Goal: Information Seeking & Learning: Learn about a topic

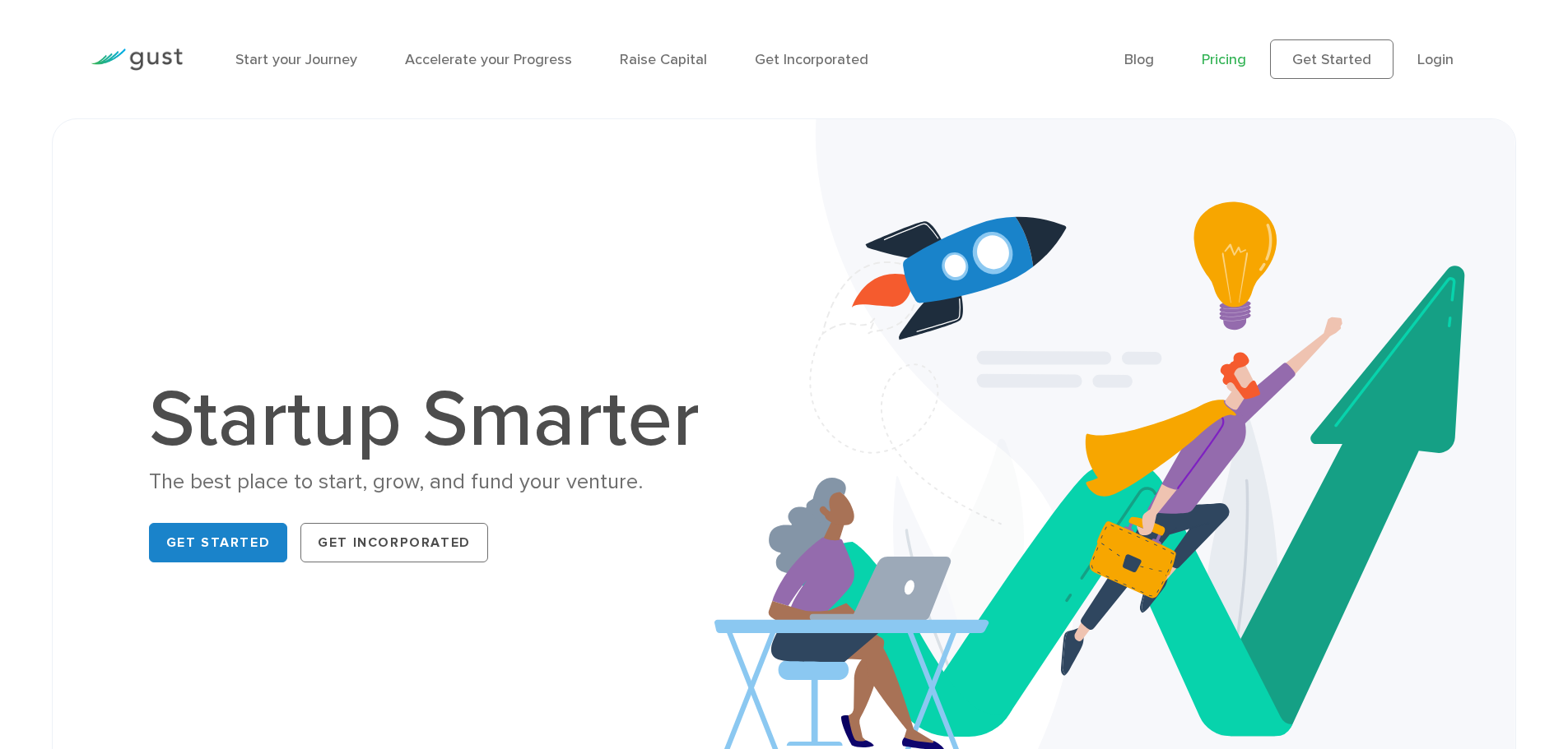
click at [1221, 57] on link "Pricing" at bounding box center [1224, 59] width 44 height 18
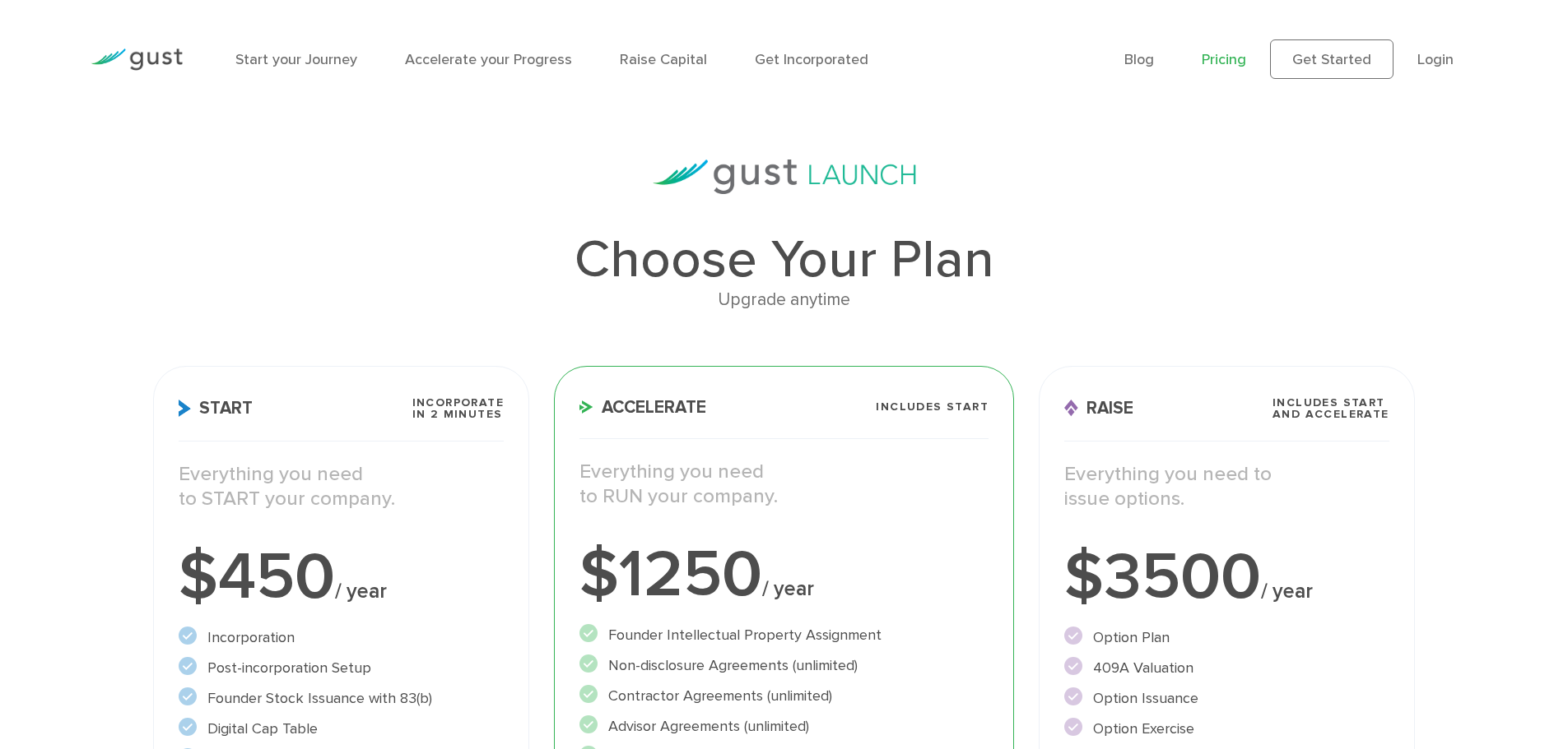
click at [925, 398] on h3 "Accelerate Includes START" at bounding box center [784, 418] width 409 height 42
drag, startPoint x: 897, startPoint y: 404, endPoint x: 976, endPoint y: 404, distance: 79.0
click at [976, 404] on span "Includes START" at bounding box center [932, 407] width 113 height 11
click at [941, 404] on span "Includes START" at bounding box center [932, 407] width 113 height 11
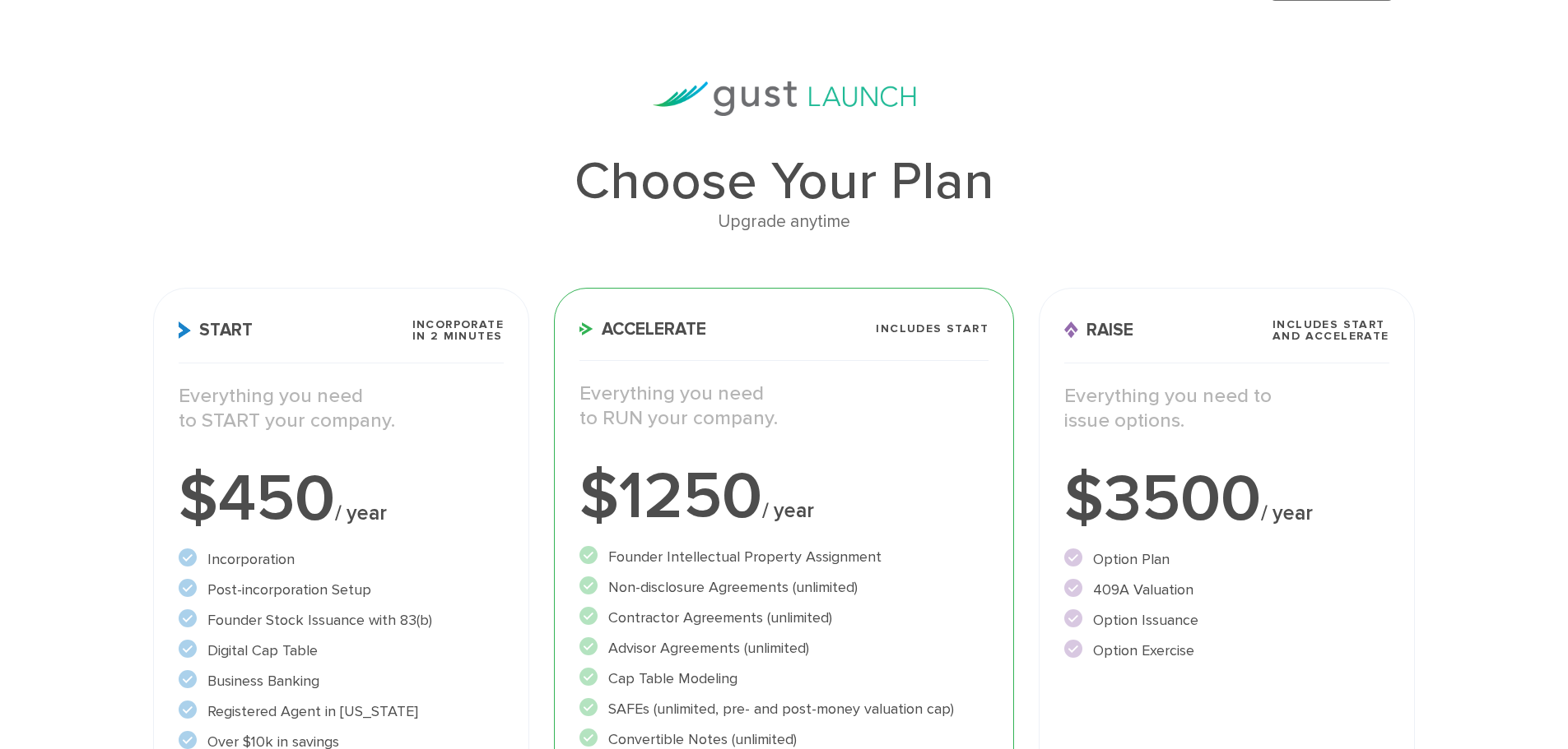
scroll to position [164, 0]
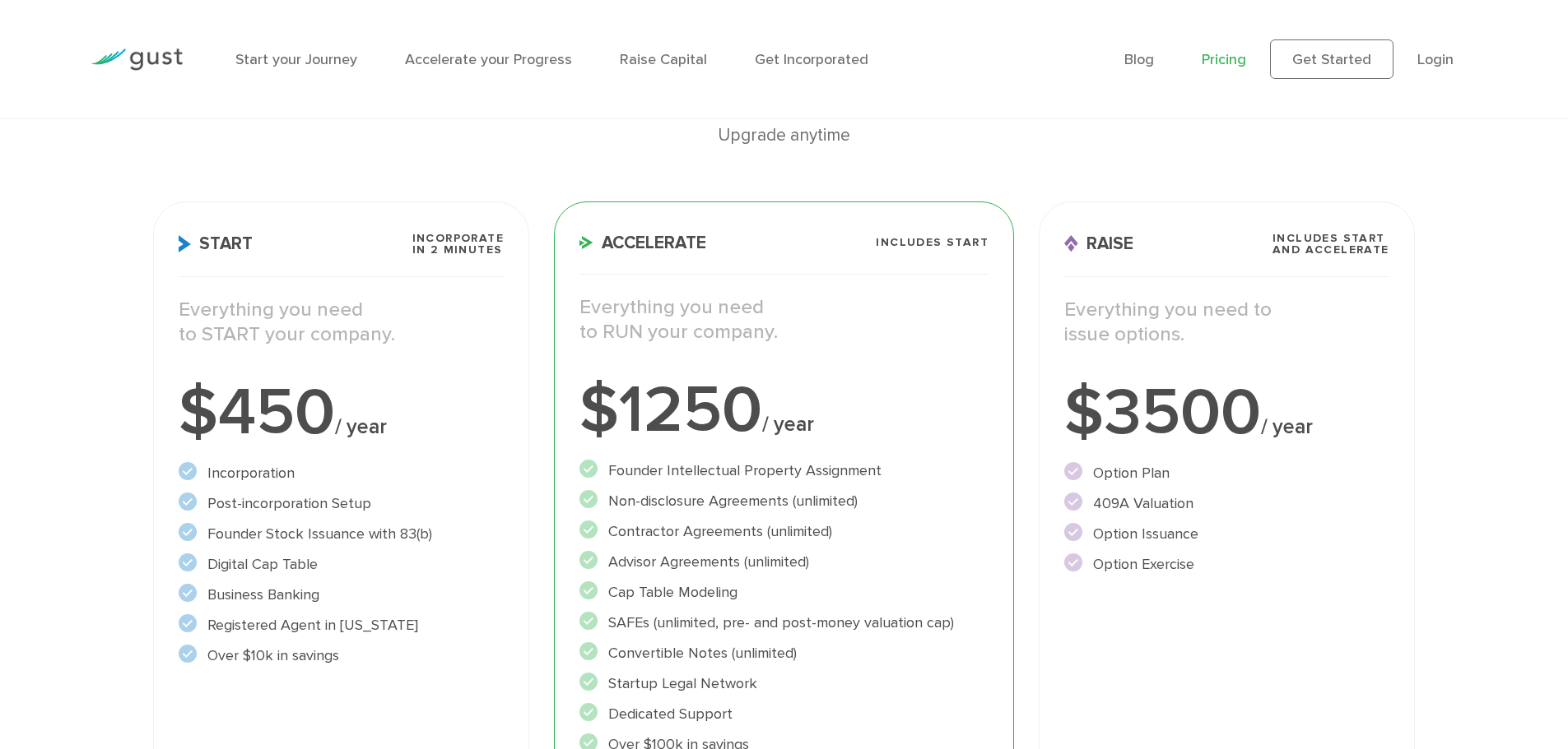
drag, startPoint x: 646, startPoint y: 473, endPoint x: 830, endPoint y: 472, distance: 184.0
click at [830, 472] on li "Founder Intellectual Property Assignment" at bounding box center [784, 471] width 409 height 22
click at [840, 472] on li "Founder Intellectual Property Assignment" at bounding box center [784, 471] width 409 height 22
drag, startPoint x: 675, startPoint y: 499, endPoint x: 815, endPoint y: 496, distance: 140.0
click at [810, 496] on li "Non-disclosure Agreements (unlimited)" at bounding box center [784, 502] width 409 height 22
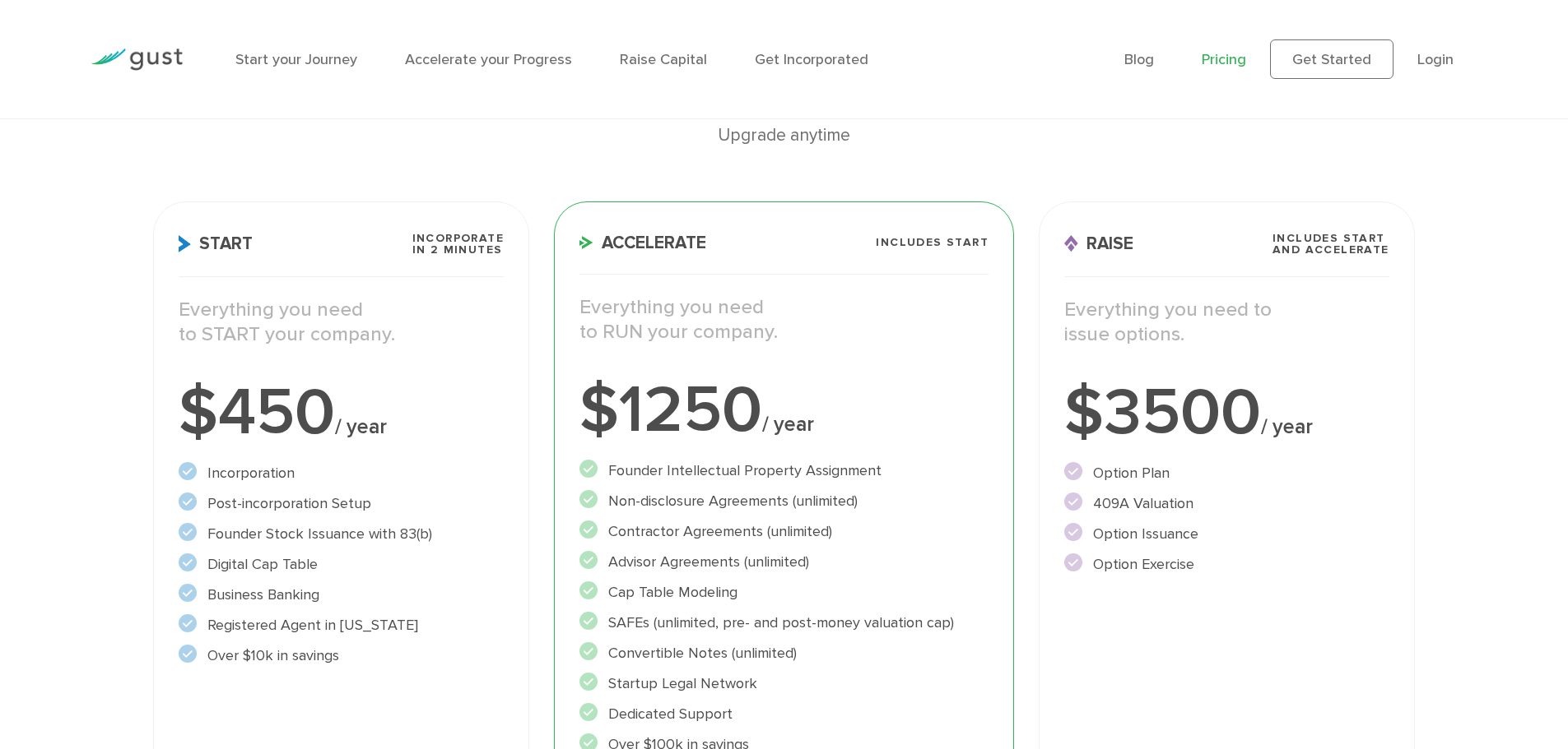
click at [835, 491] on li "Non-disclosure Agreements (unlimited)" at bounding box center [784, 502] width 409 height 22
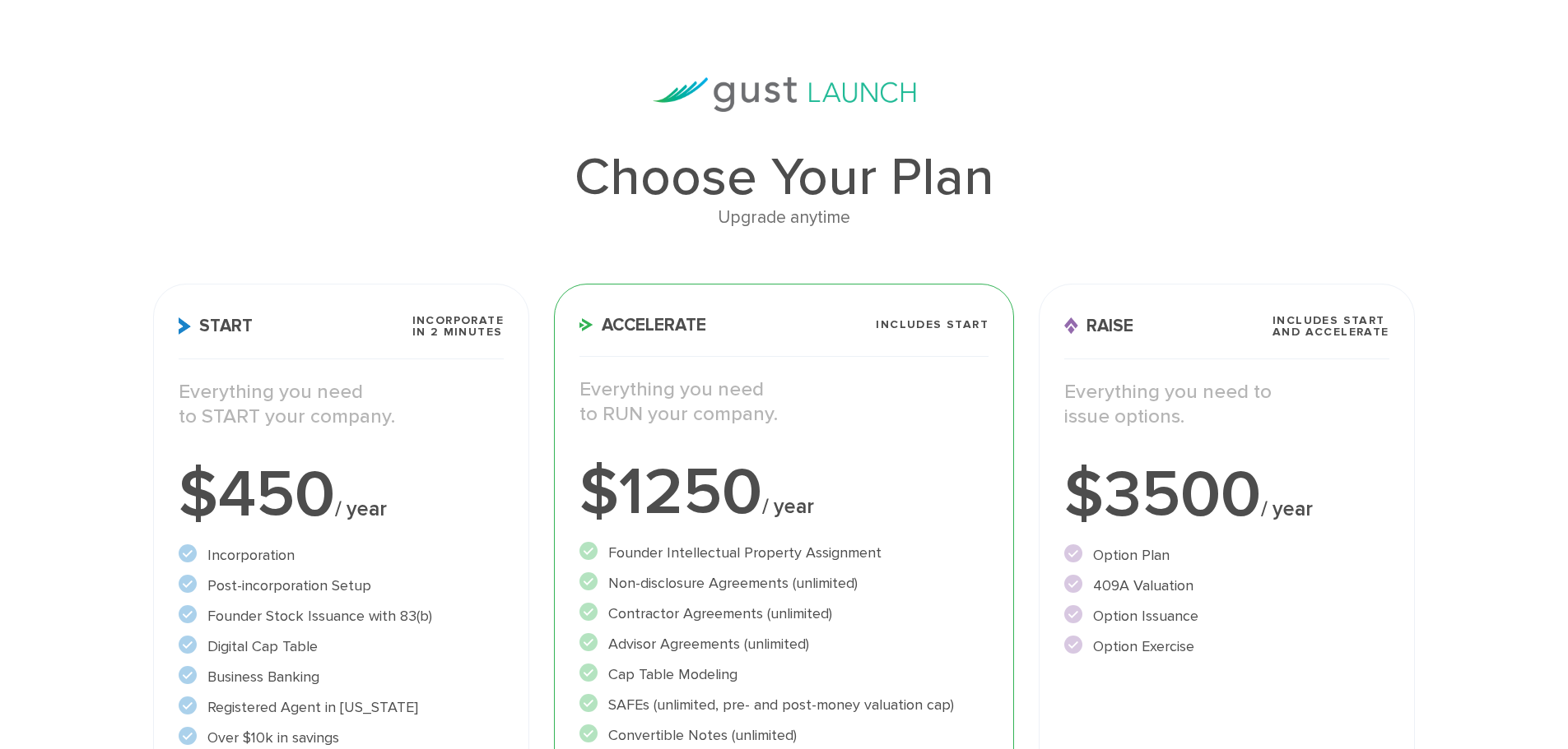
scroll to position [0, 0]
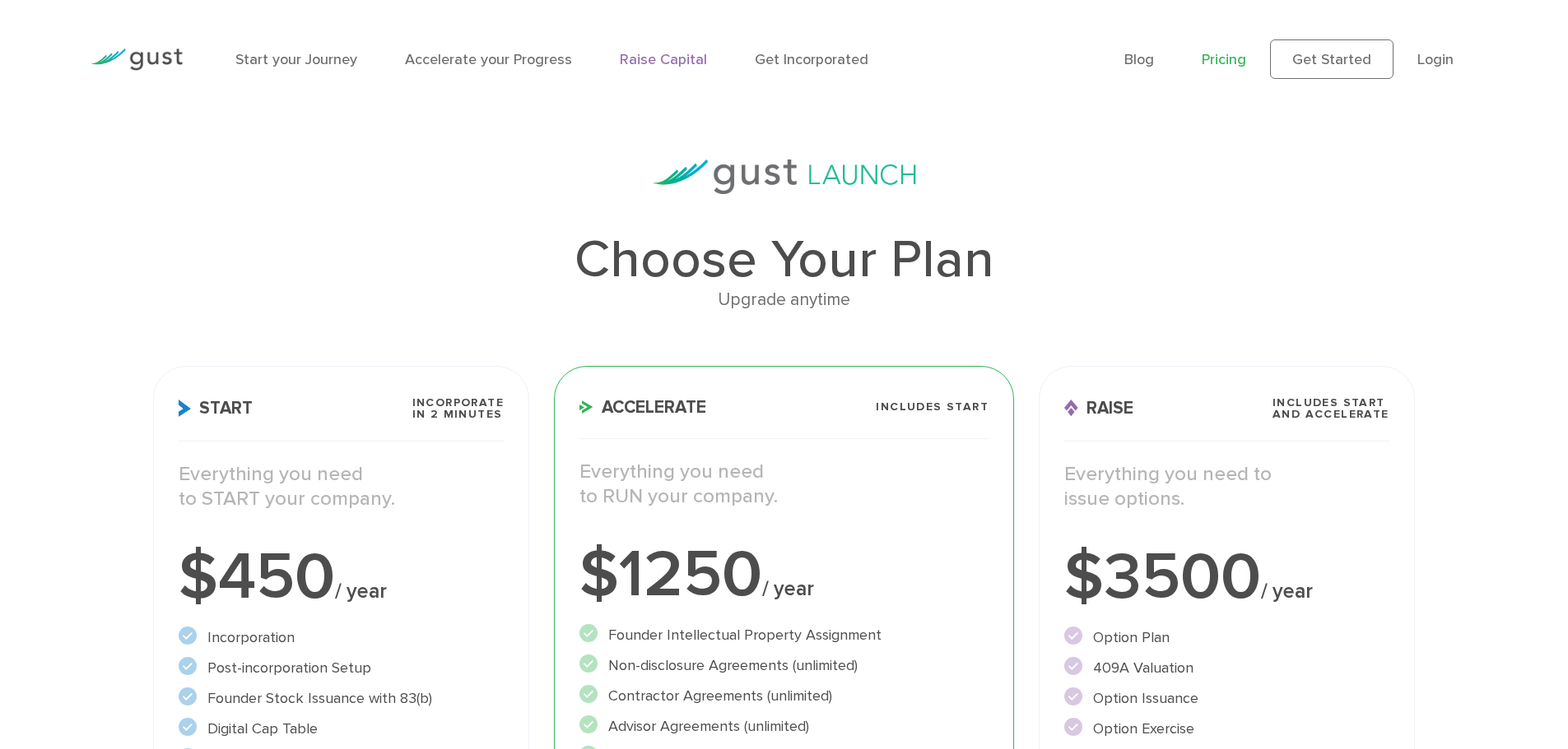
click at [658, 53] on link "Raise Capital" at bounding box center [664, 59] width 88 height 18
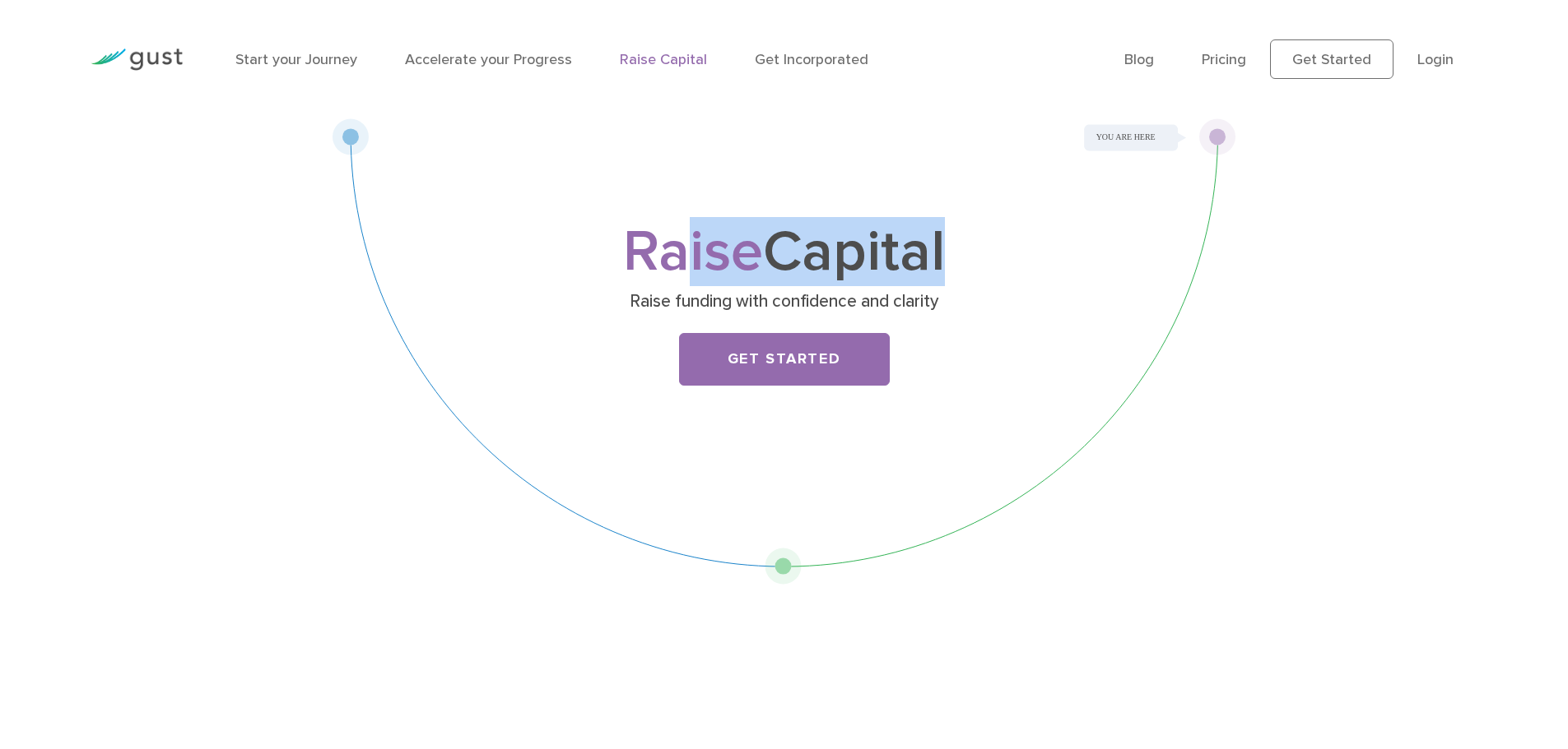
drag, startPoint x: 674, startPoint y: 257, endPoint x: 930, endPoint y: 262, distance: 256.0
click at [930, 262] on h1 "Raise Capital" at bounding box center [784, 252] width 651 height 53
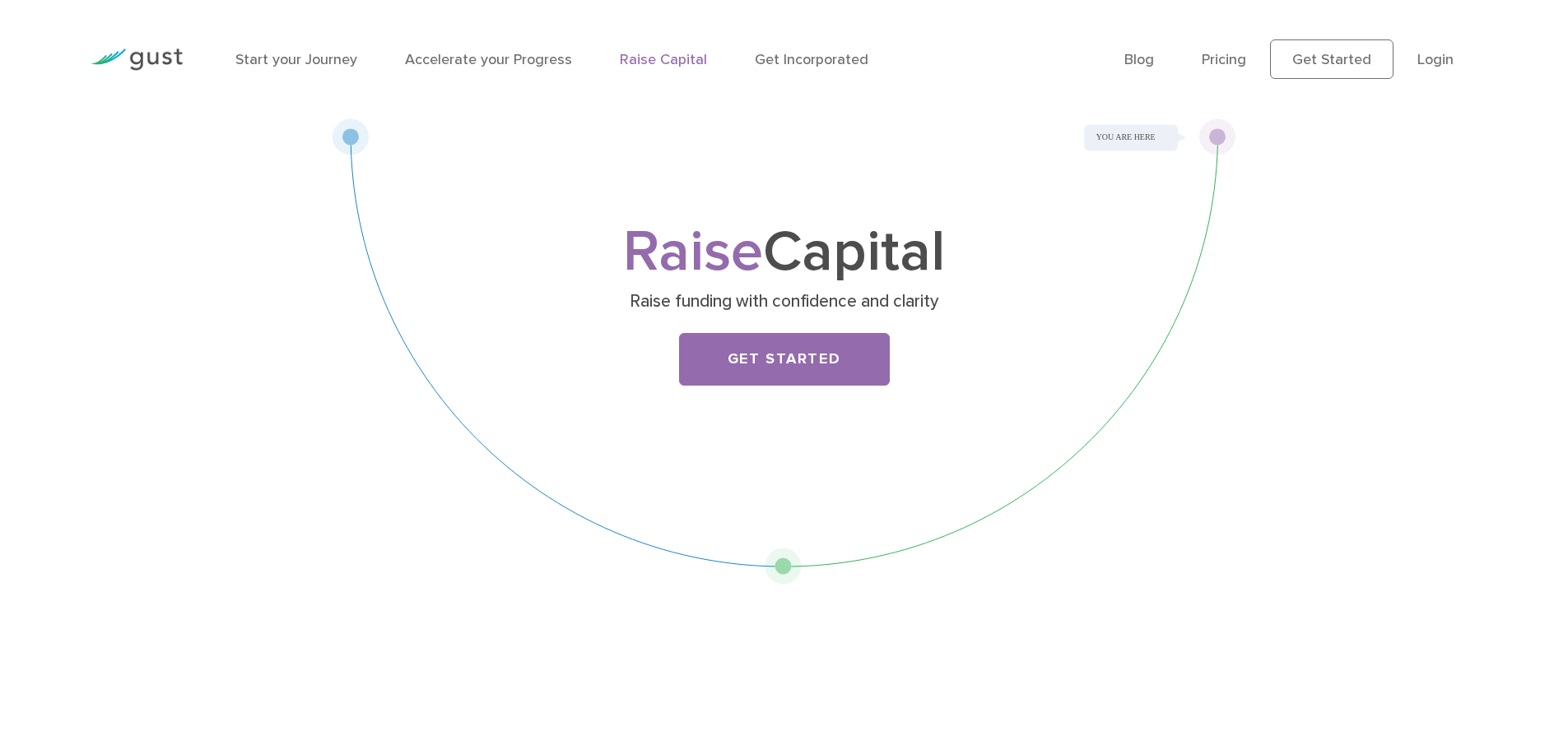
click at [755, 288] on div "Raise Capital Raise funding with confidence and clarity Get Started" at bounding box center [784, 315] width 651 height 179
drag, startPoint x: 631, startPoint y: 306, endPoint x: 916, endPoint y: 310, distance: 285.0
click at [914, 310] on p "Raise funding with confidence and clarity" at bounding box center [784, 302] width 638 height 23
click at [849, 311] on p "Raise funding with confidence and clarity" at bounding box center [784, 302] width 638 height 23
click at [727, 339] on link "Get Started" at bounding box center [784, 359] width 210 height 53
